Goal: Transaction & Acquisition: Purchase product/service

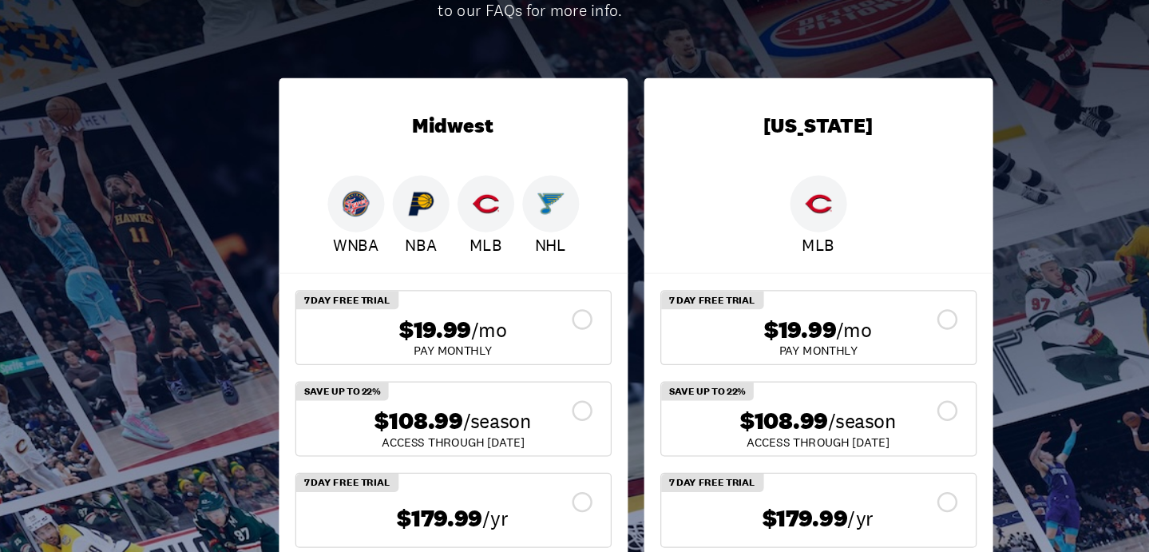
scroll to position [267, 0]
